Goal: Contribute content: Add original content to the website for others to see

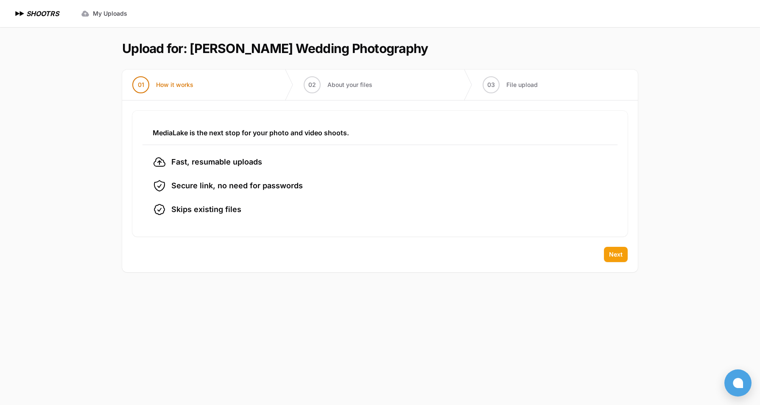
click at [617, 257] on span "Next" at bounding box center [616, 254] width 14 height 8
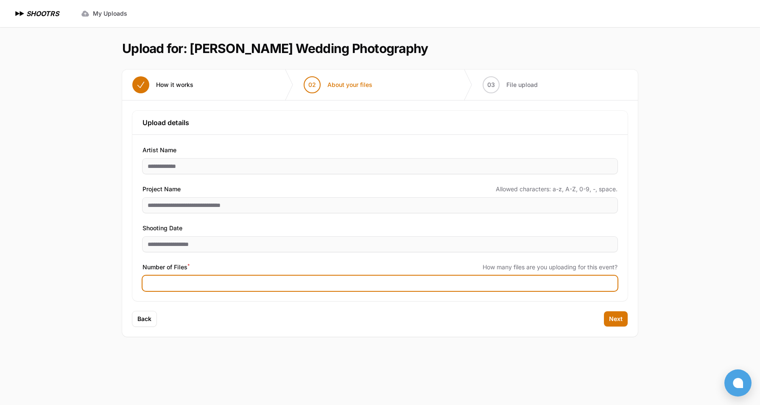
click at [306, 283] on input "Number of Files *" at bounding box center [379, 283] width 475 height 15
type input "****"
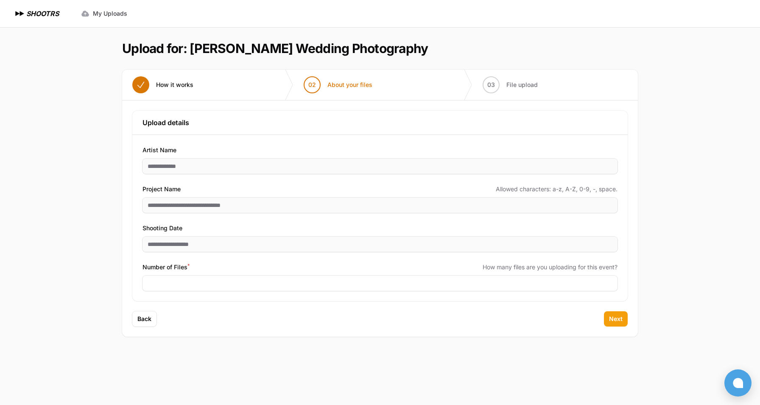
click at [618, 320] on span "Next" at bounding box center [616, 319] width 14 height 8
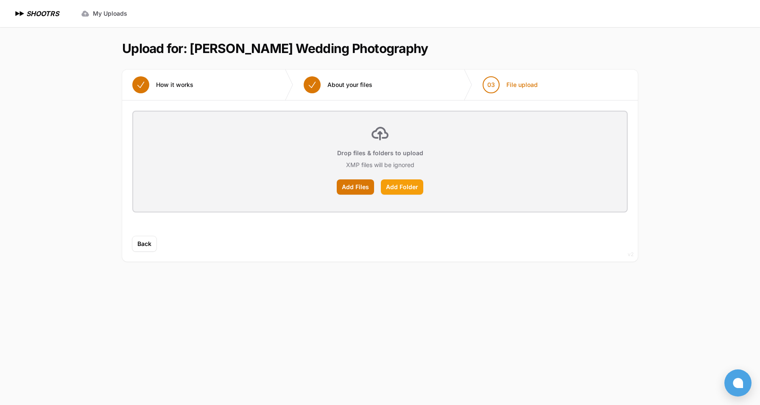
click at [403, 186] on label "Add Folder" at bounding box center [402, 186] width 42 height 15
click at [0, 0] on input "Add Folder" at bounding box center [0, 0] width 0 height 0
